Goal: Information Seeking & Learning: Check status

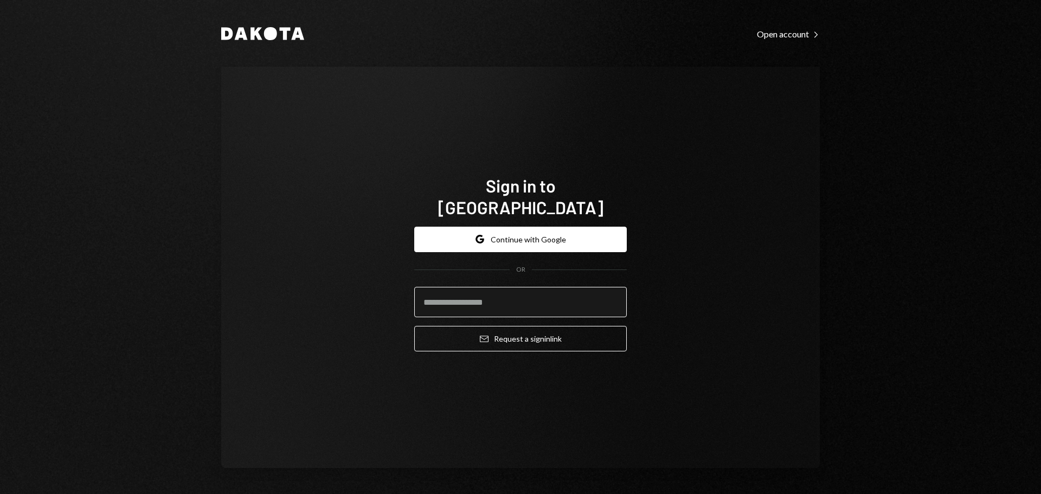
click at [450, 287] on input "email" at bounding box center [520, 302] width 213 height 30
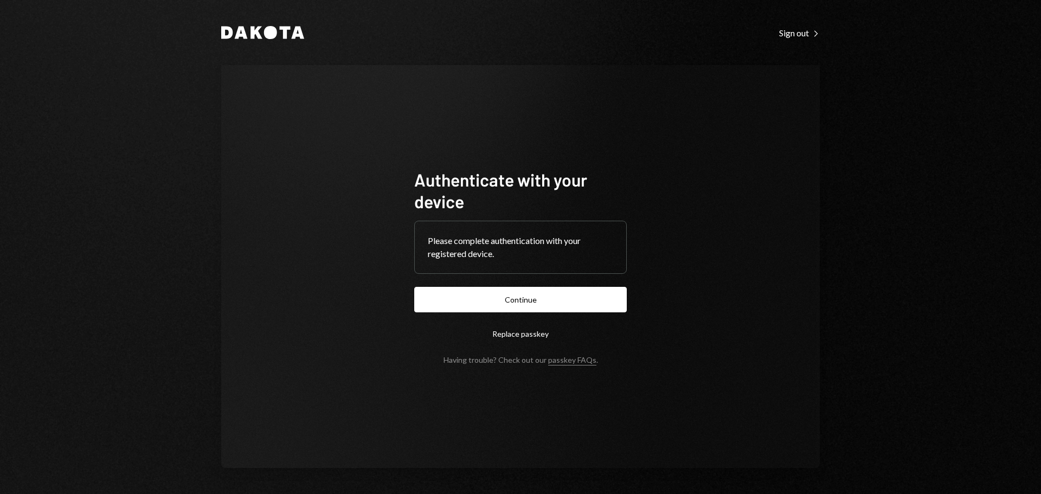
click at [519, 298] on button "Continue" at bounding box center [520, 299] width 213 height 25
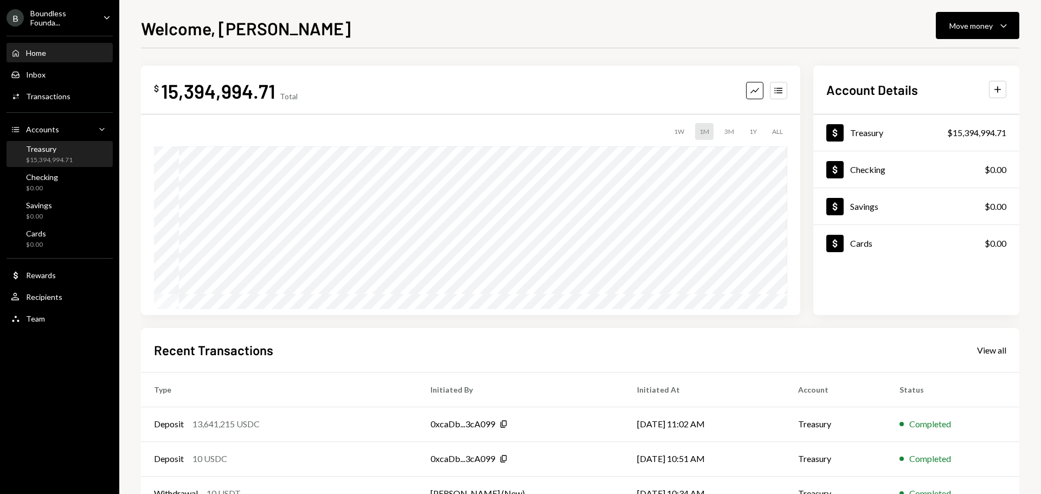
click at [59, 160] on div "$15,394,994.71" at bounding box center [49, 160] width 47 height 9
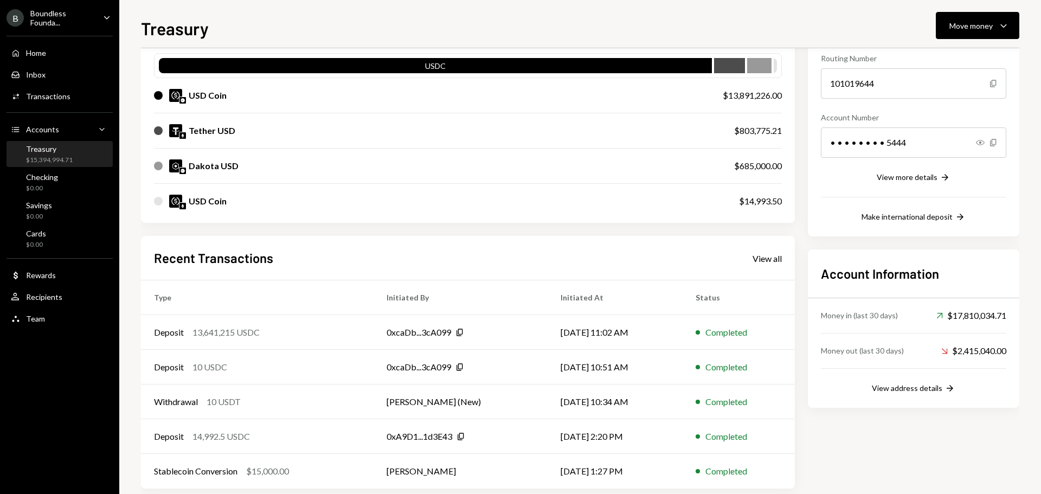
scroll to position [125, 0]
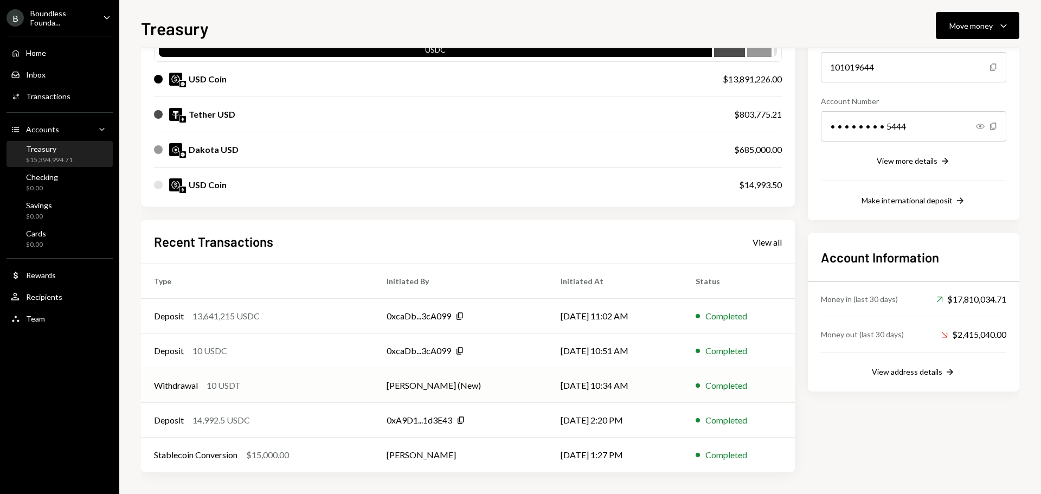
click at [231, 387] on div "10 USDT" at bounding box center [224, 385] width 34 height 13
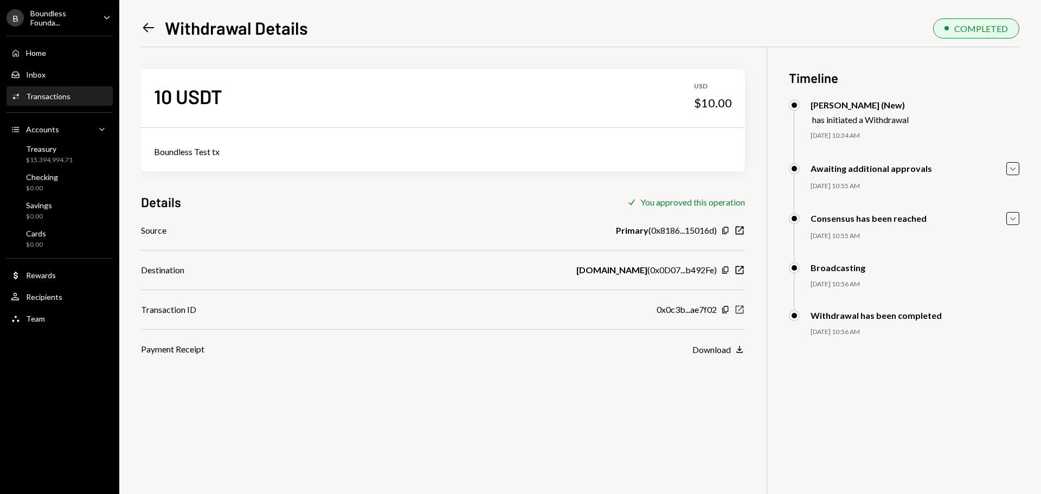
click at [742, 308] on icon "button" at bounding box center [740, 310] width 8 height 8
click at [148, 27] on icon "Left Arrow" at bounding box center [148, 27] width 15 height 15
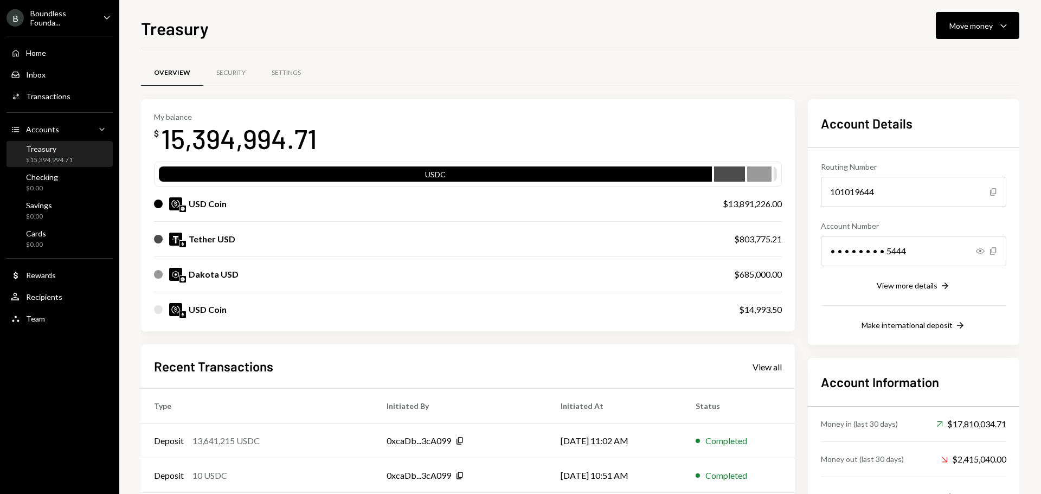
scroll to position [125, 0]
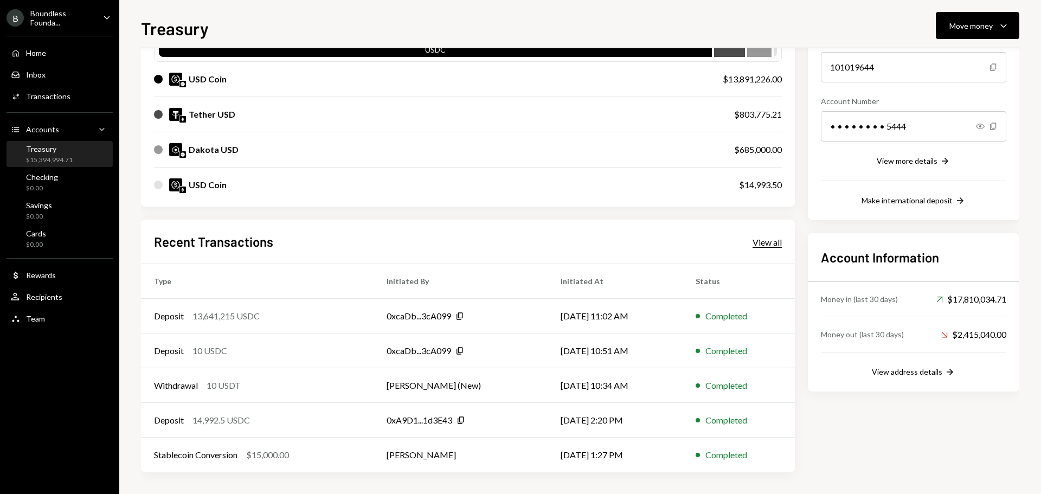
click at [775, 241] on div "View all" at bounding box center [767, 242] width 29 height 11
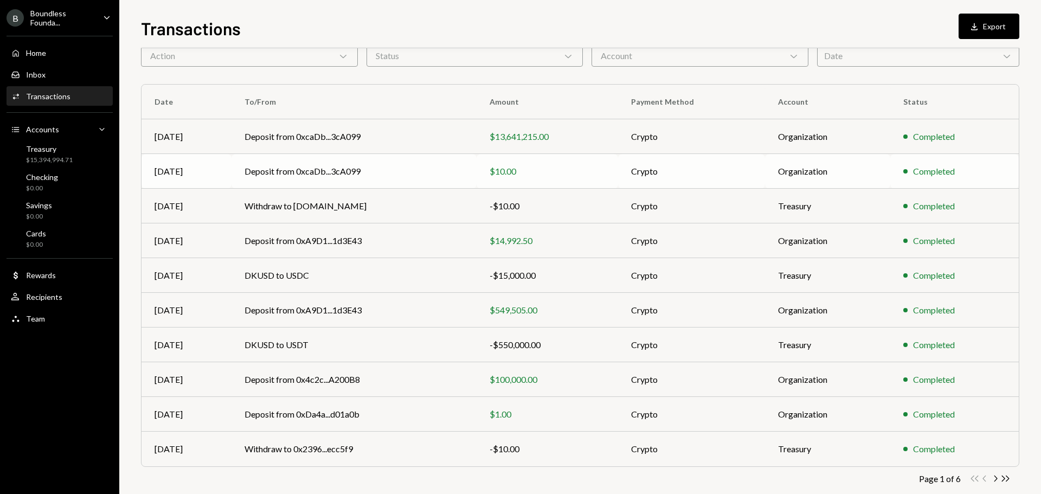
scroll to position [72, 0]
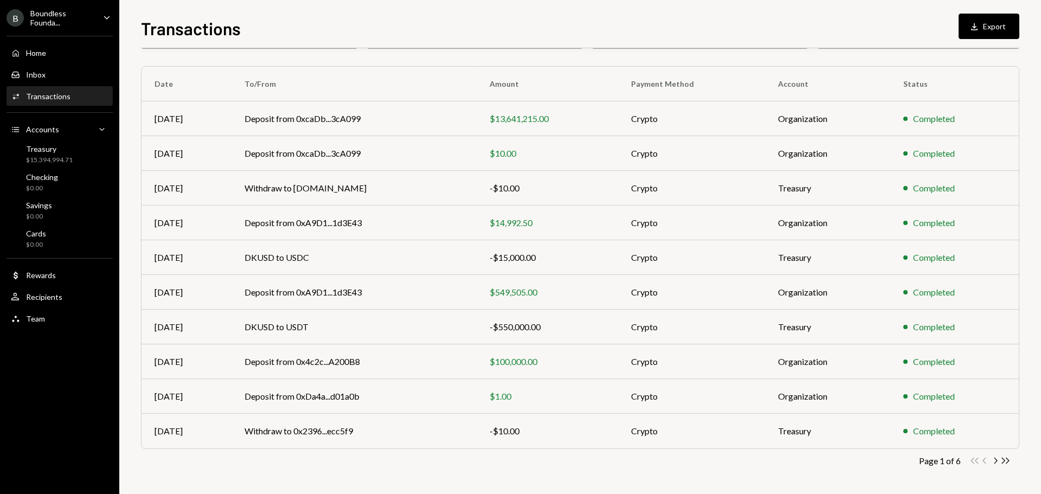
drag, startPoint x: 996, startPoint y: 464, endPoint x: 990, endPoint y: 462, distance: 6.1
click at [996, 464] on icon "Chevron Right" at bounding box center [995, 461] width 10 height 10
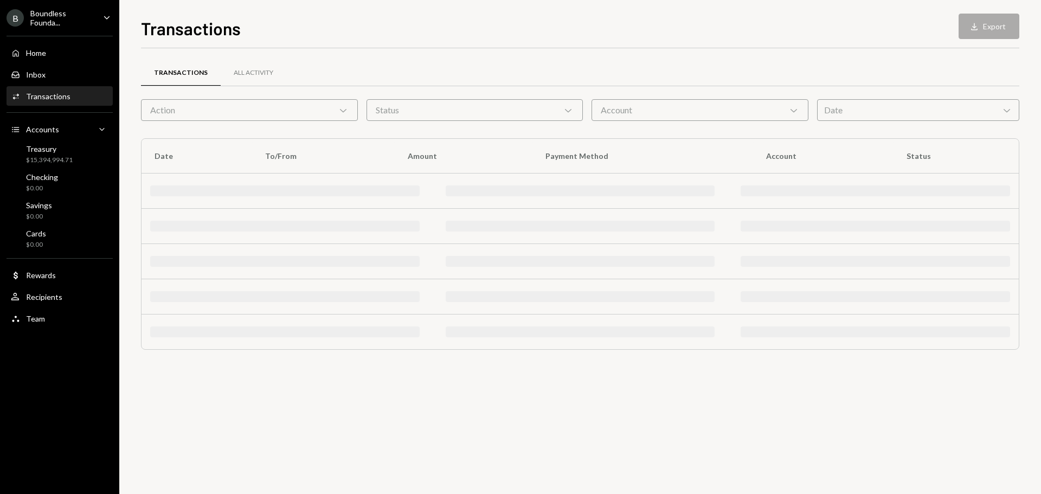
scroll to position [0, 0]
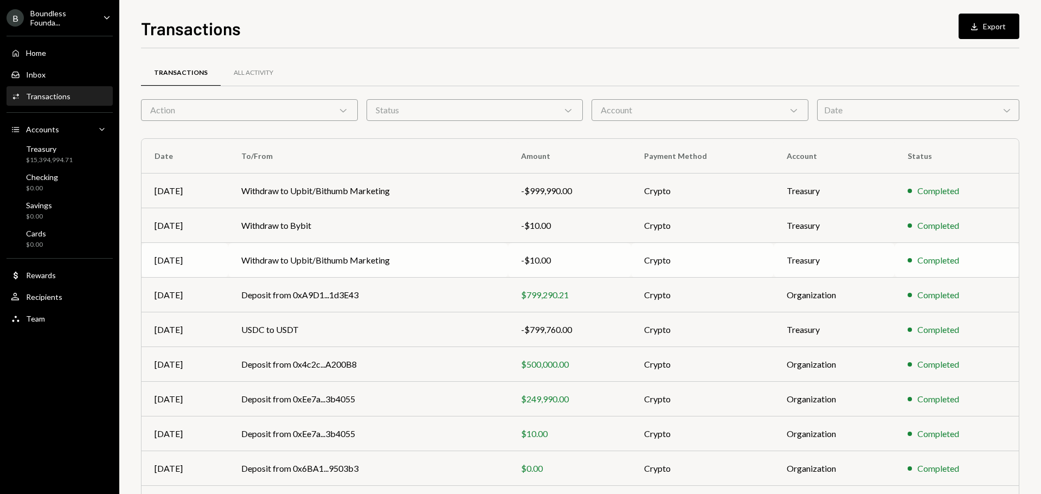
drag, startPoint x: 311, startPoint y: 260, endPoint x: 279, endPoint y: 260, distance: 32.5
click at [279, 260] on td "Withdraw to Upbit/Bithumb Marketing" at bounding box center [368, 260] width 280 height 35
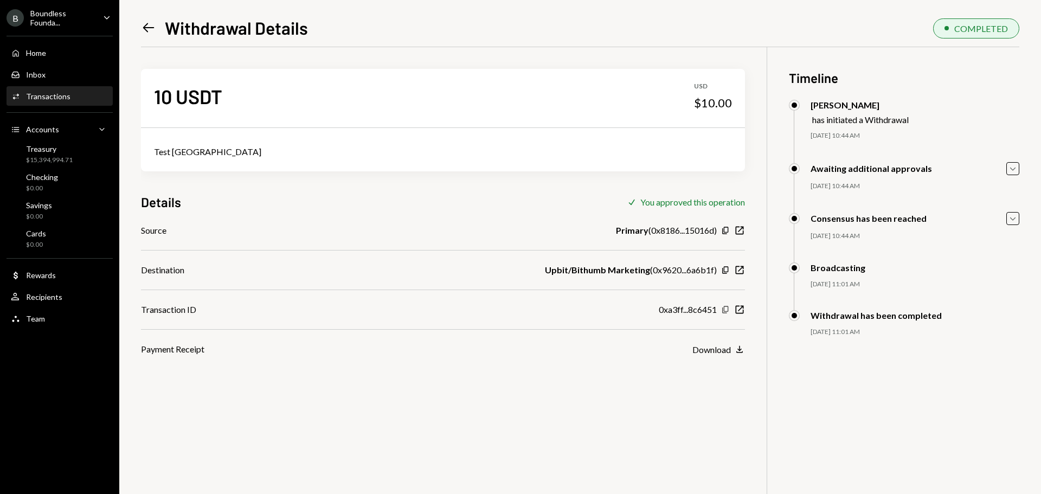
click at [724, 310] on icon "button" at bounding box center [725, 309] width 6 height 7
click at [151, 29] on icon "Left Arrow" at bounding box center [148, 27] width 15 height 15
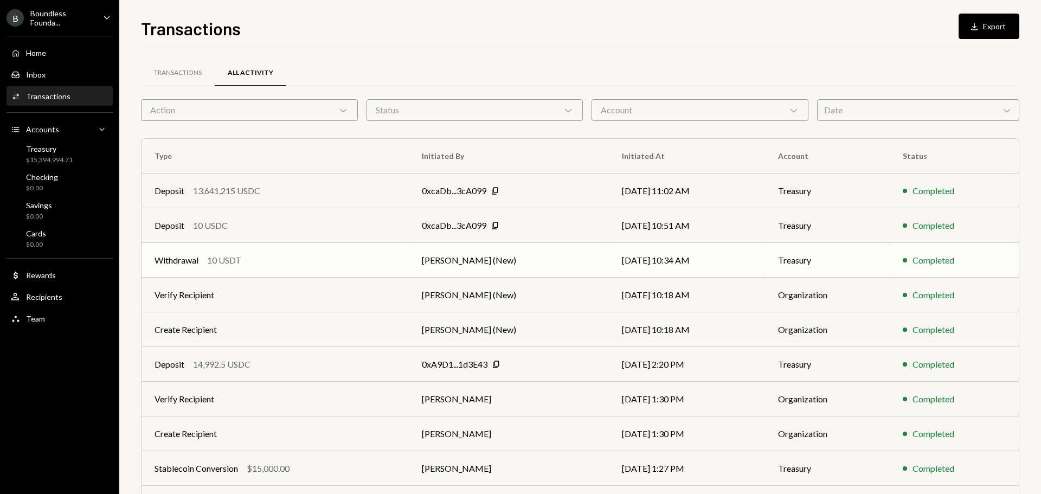
scroll to position [72, 0]
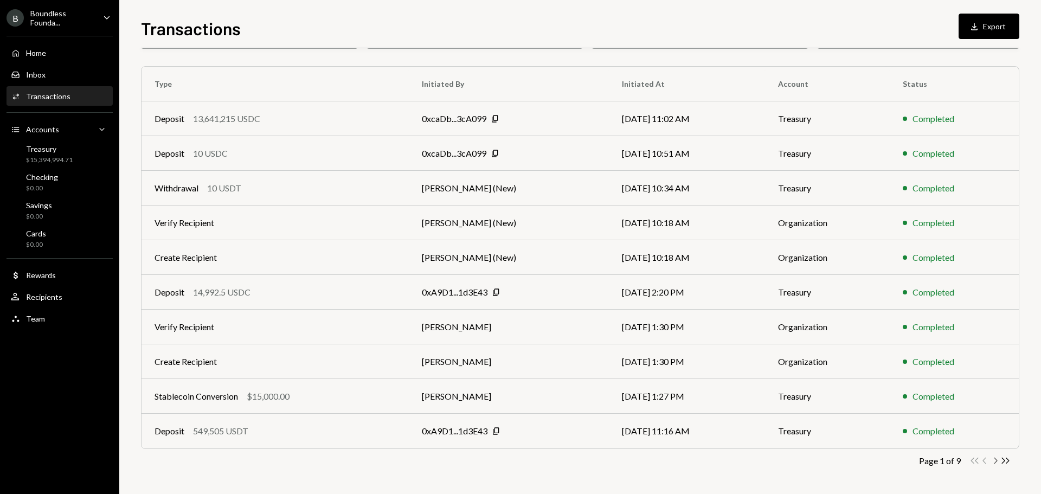
click at [996, 463] on icon "button" at bounding box center [996, 461] width 3 height 6
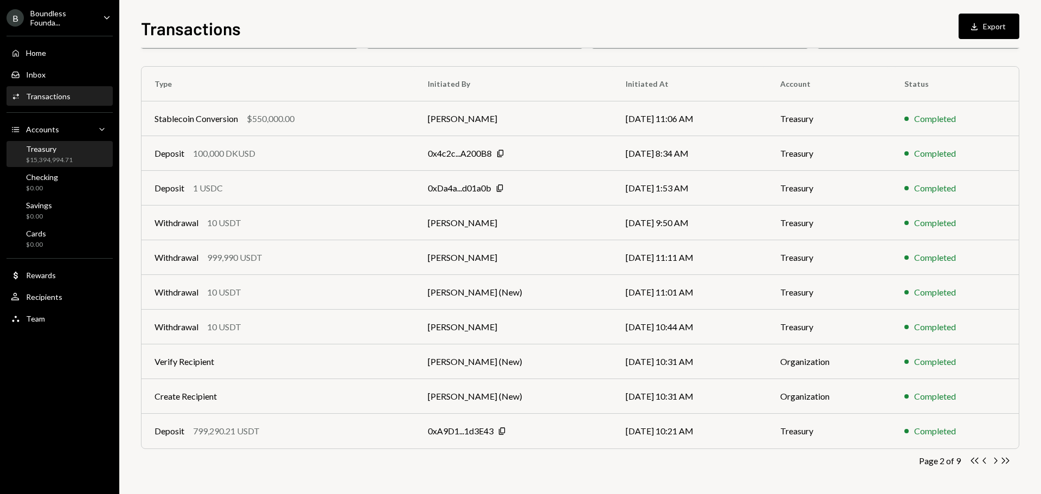
click at [36, 151] on div "Treasury" at bounding box center [49, 148] width 47 height 9
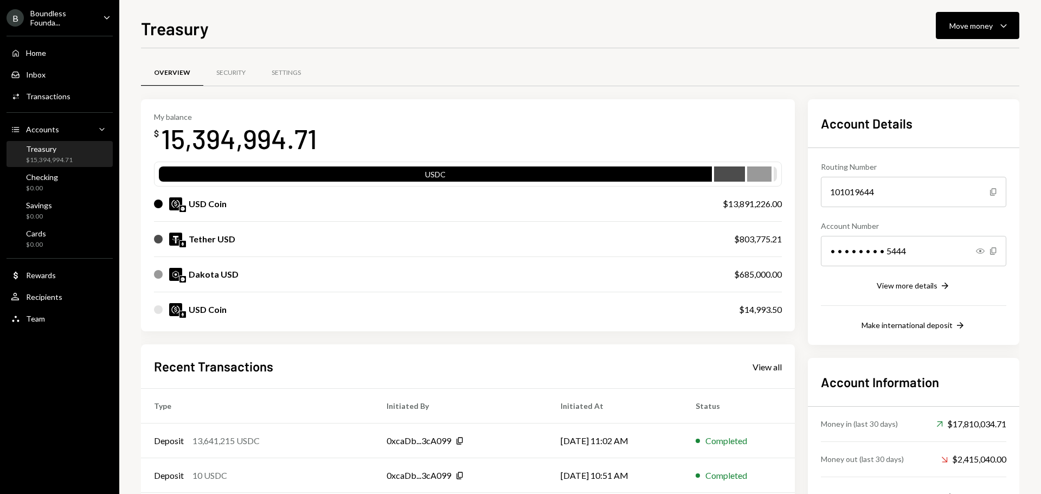
scroll to position [125, 0]
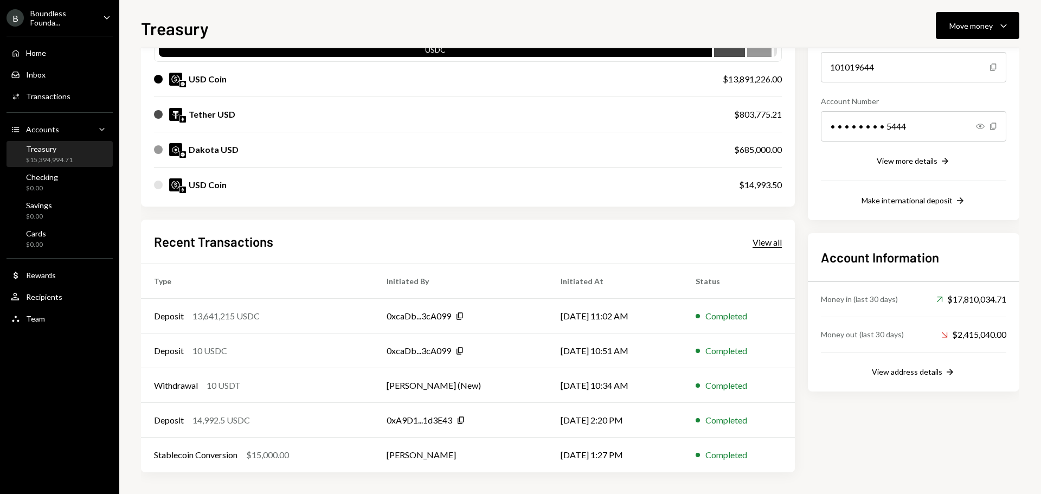
click at [768, 239] on div "View all" at bounding box center [767, 242] width 29 height 11
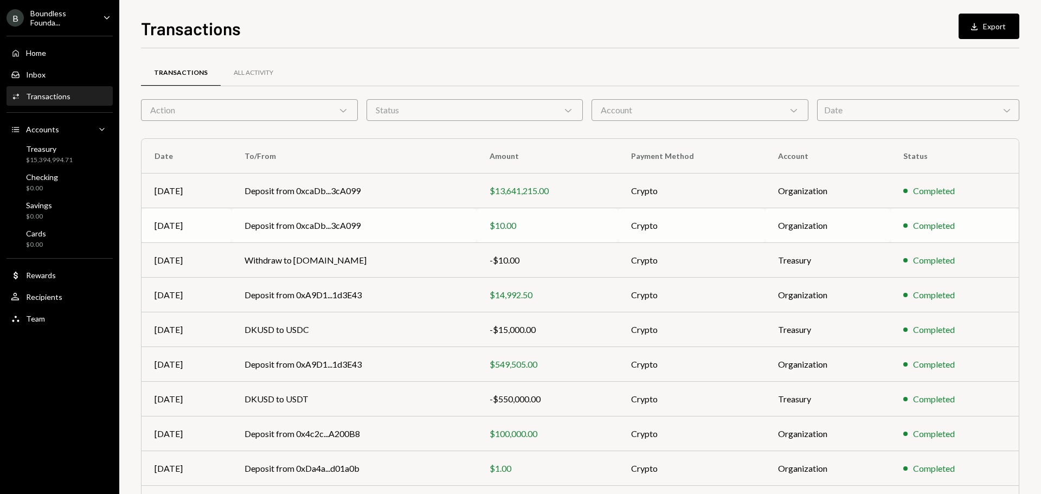
scroll to position [72, 0]
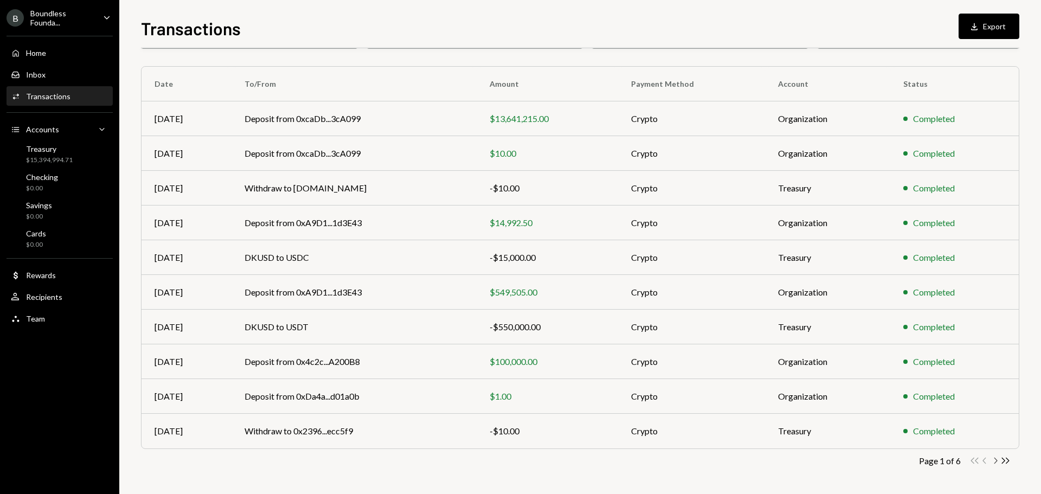
click at [996, 458] on icon "Chevron Right" at bounding box center [995, 461] width 10 height 10
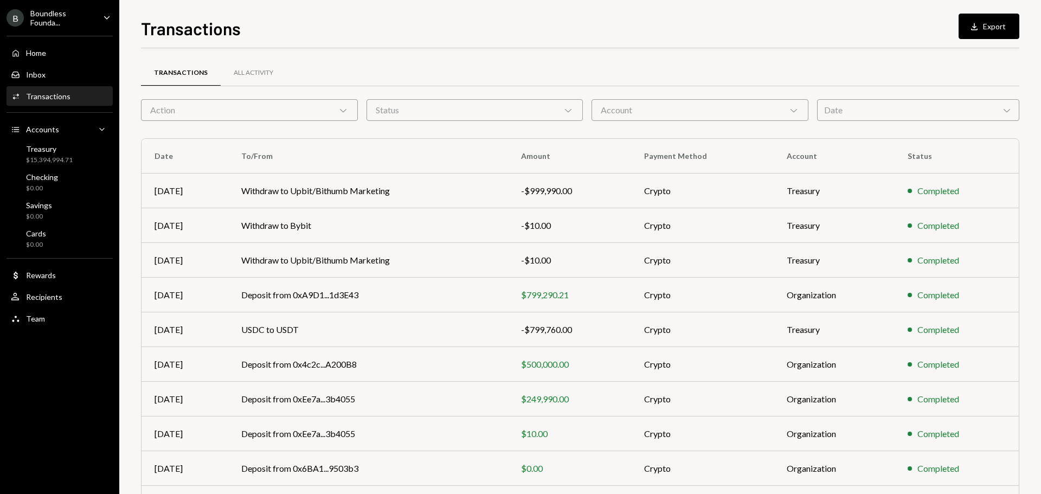
scroll to position [72, 0]
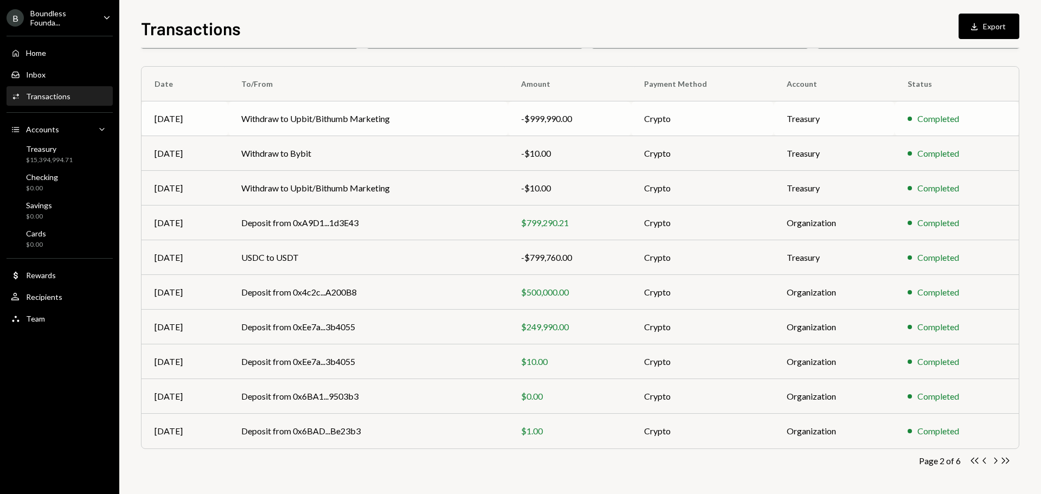
click at [323, 124] on td "Withdraw to Upbit/Bithumb Marketing" at bounding box center [368, 118] width 280 height 35
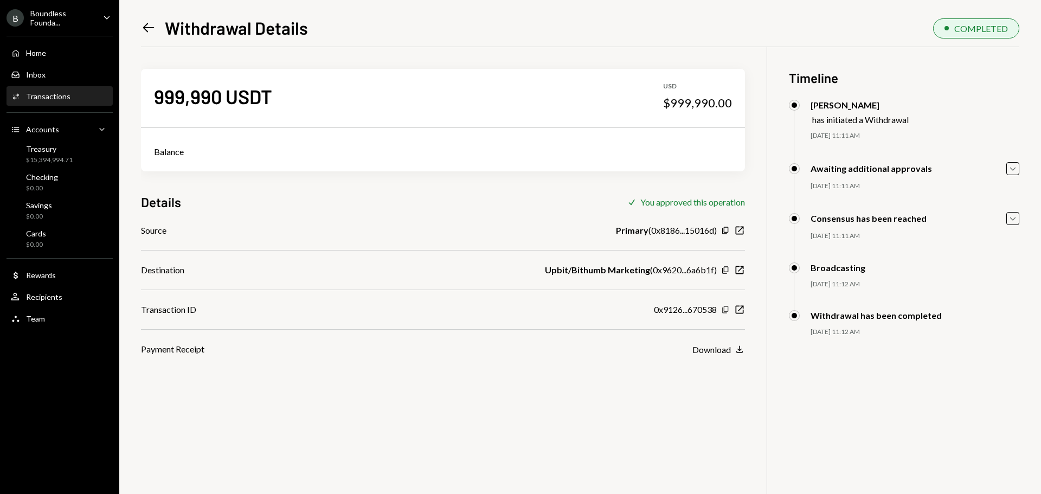
click at [724, 306] on icon "Copy" at bounding box center [725, 309] width 9 height 9
click at [145, 26] on icon at bounding box center [148, 27] width 11 height 9
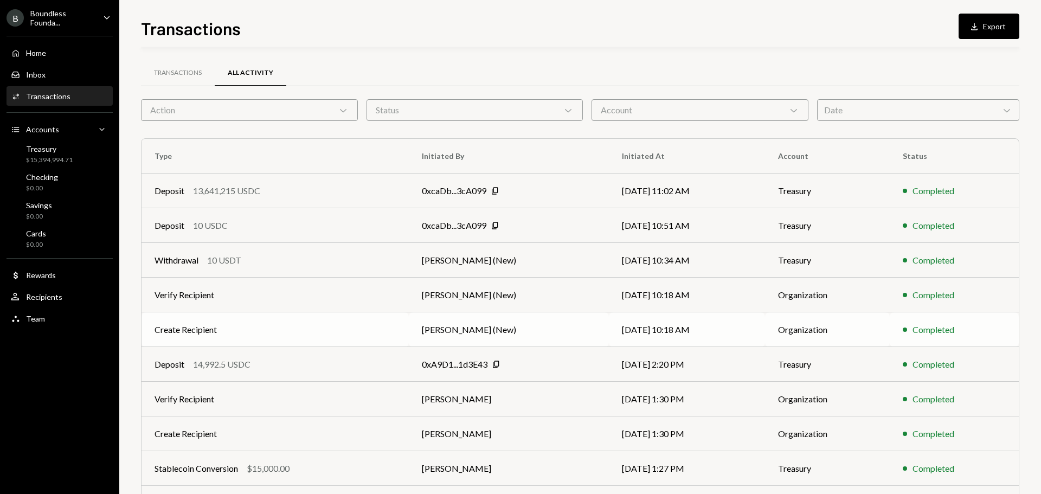
scroll to position [72, 0]
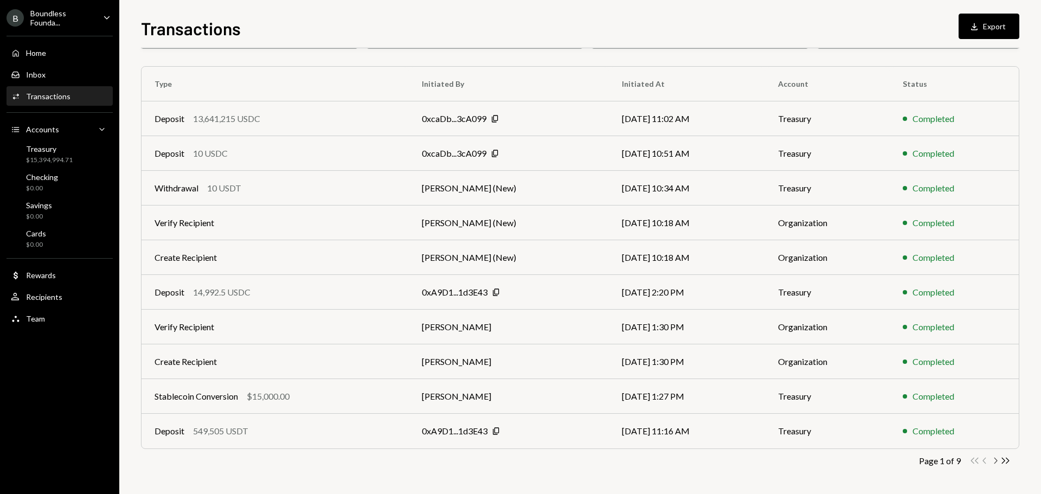
click at [998, 461] on icon "Chevron Right" at bounding box center [995, 461] width 10 height 10
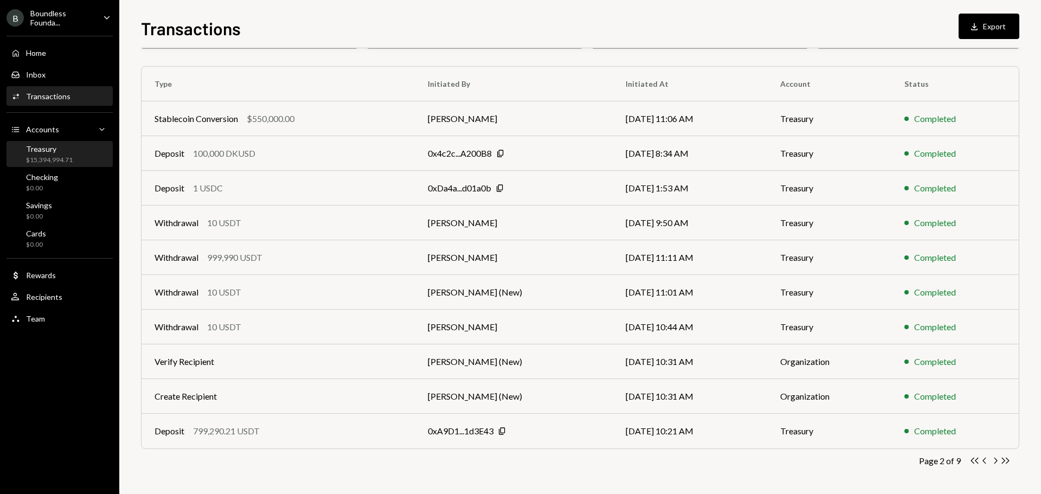
click at [24, 152] on div "Treasury $15,394,994.71" at bounding box center [42, 154] width 62 height 21
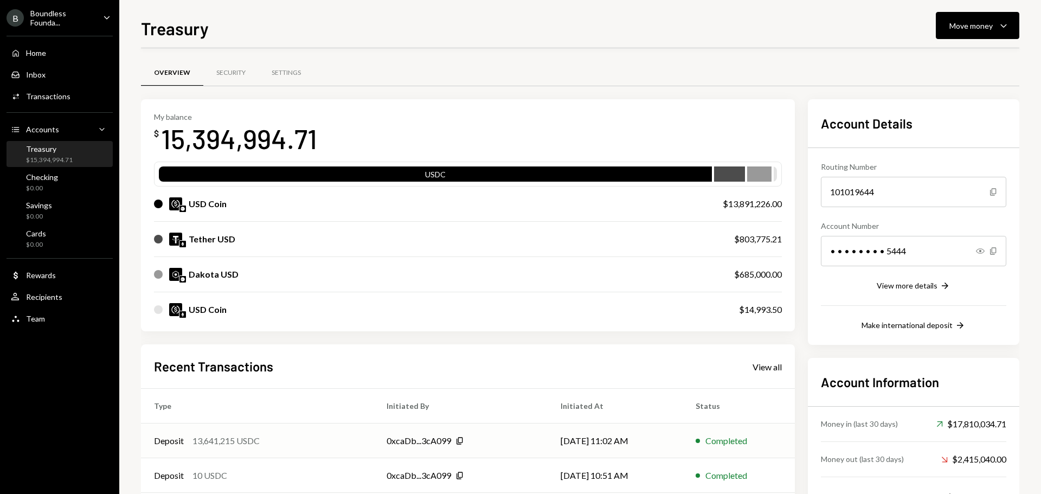
scroll to position [125, 0]
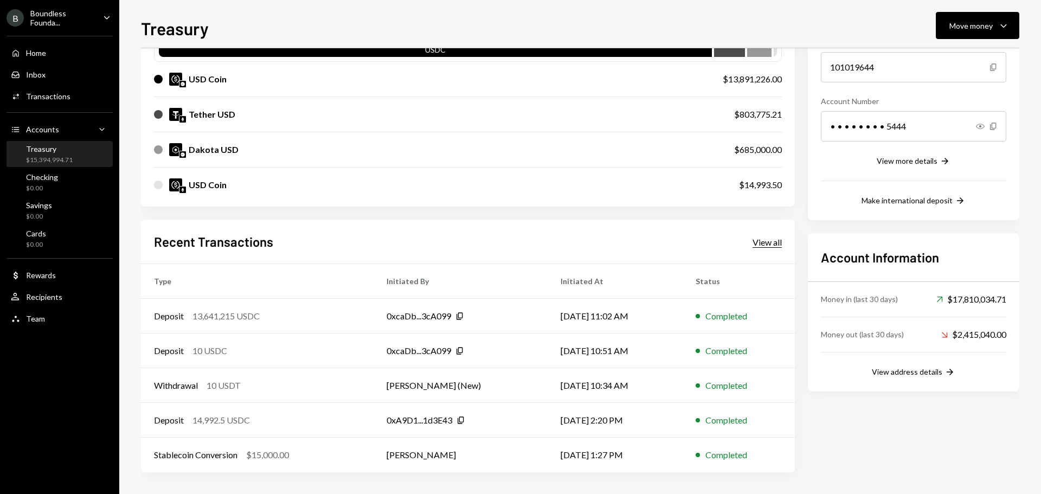
click at [759, 247] on div "View all" at bounding box center [767, 242] width 29 height 11
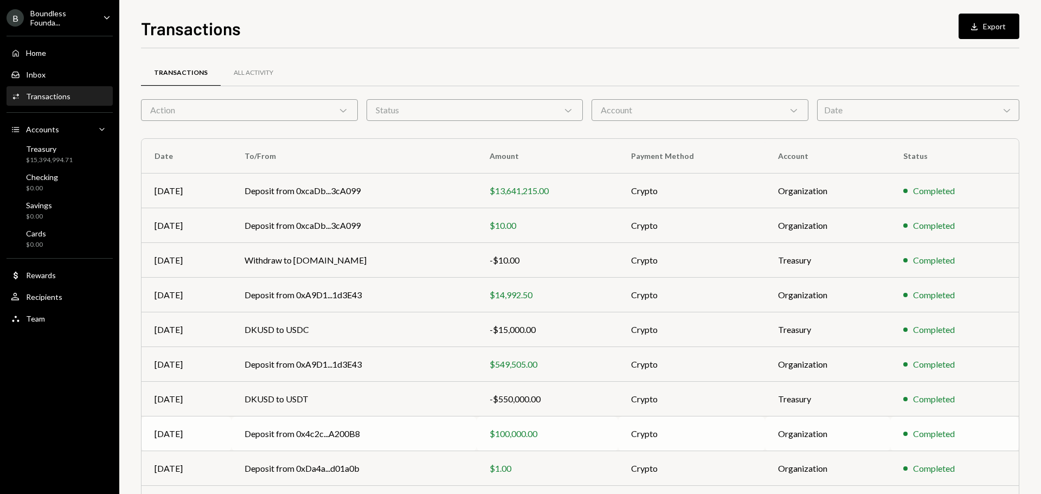
scroll to position [72, 0]
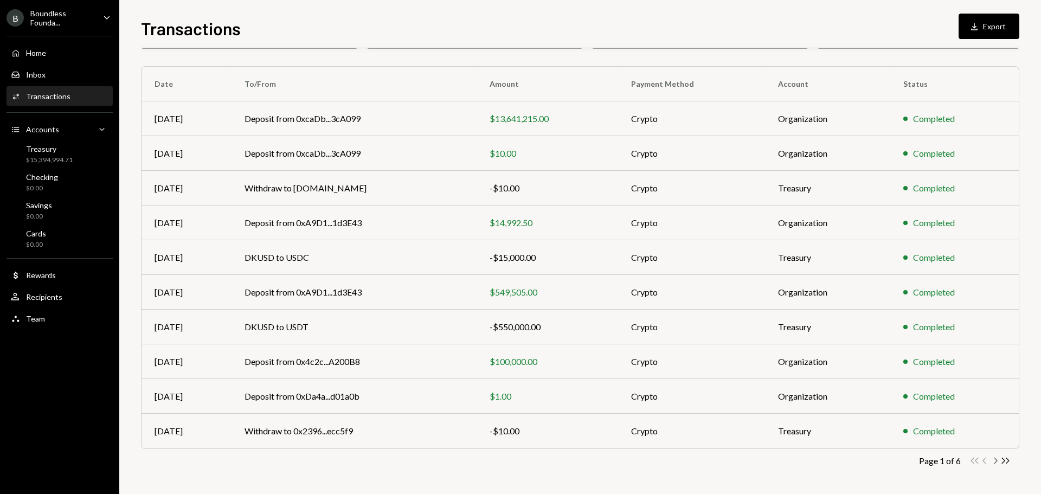
click at [997, 457] on icon "Chevron Right" at bounding box center [995, 461] width 10 height 10
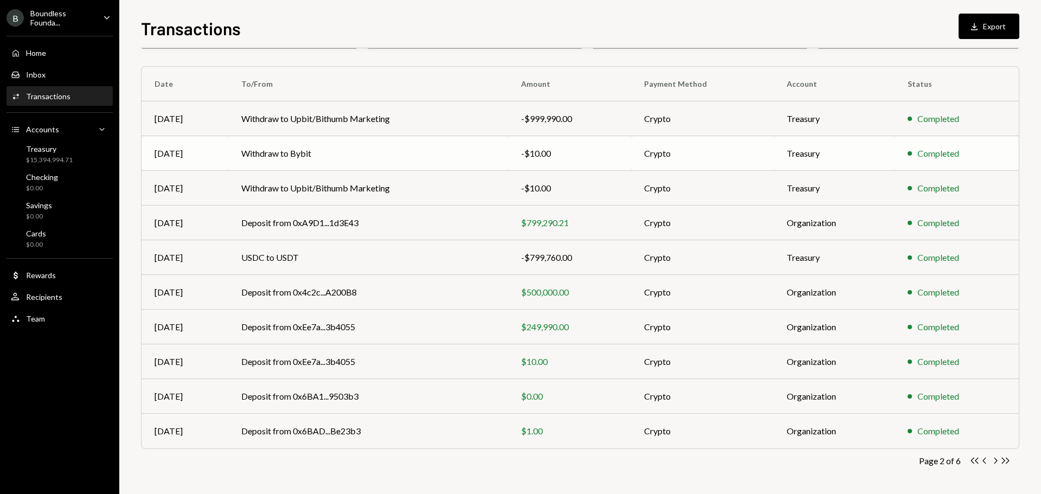
click at [283, 152] on td "Withdraw to Bybit" at bounding box center [368, 153] width 280 height 35
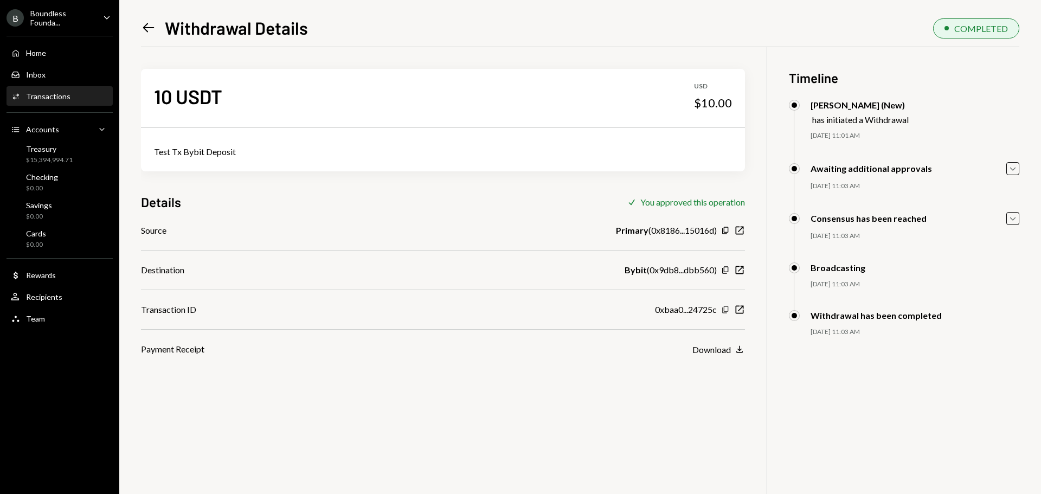
click at [728, 309] on icon "button" at bounding box center [725, 309] width 6 height 7
